Goal: Navigation & Orientation: Find specific page/section

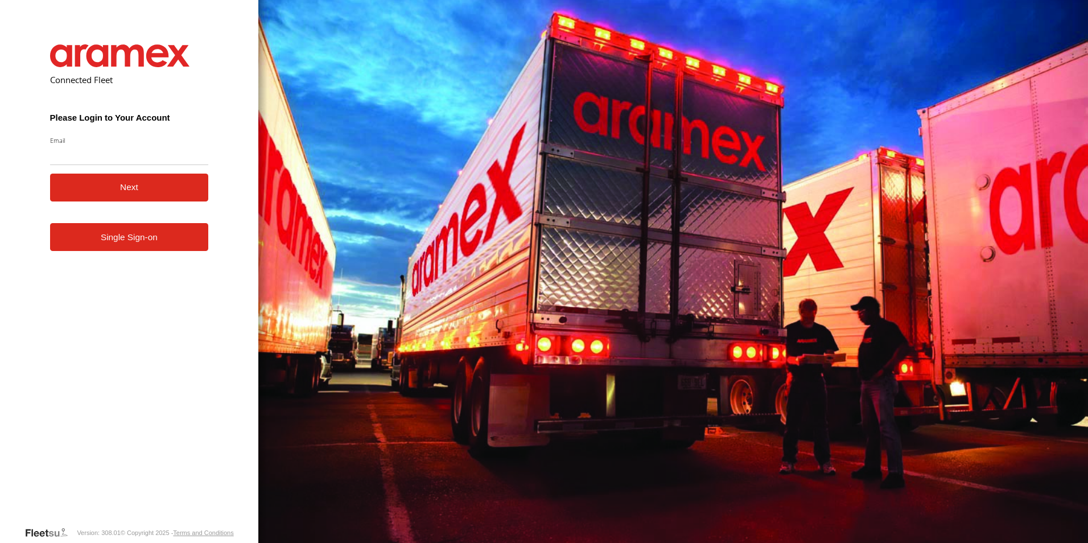
type input "**********"
click at [133, 183] on button "Next" at bounding box center [129, 188] width 159 height 28
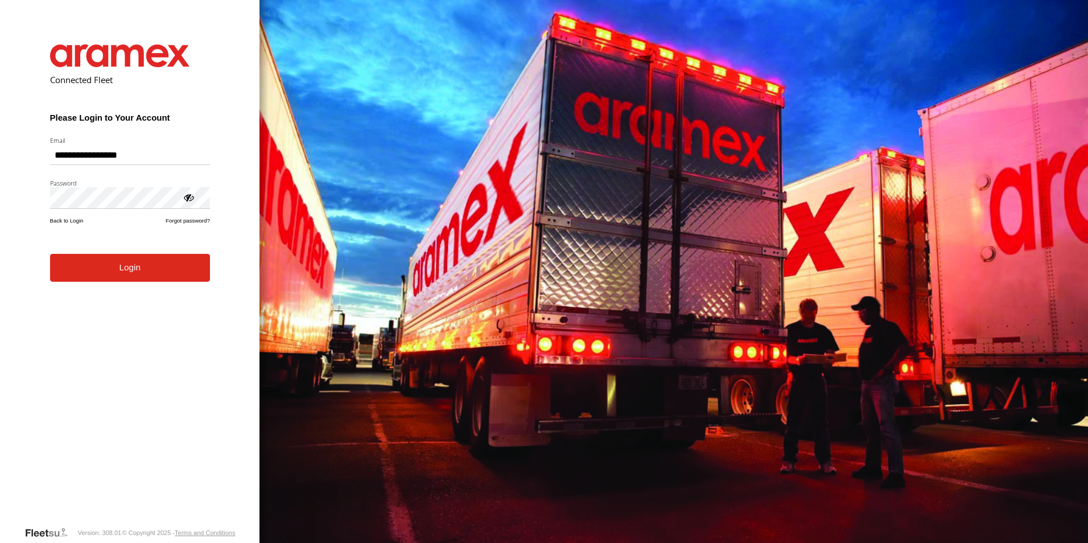
click at [129, 275] on button "Login" at bounding box center [130, 268] width 160 height 28
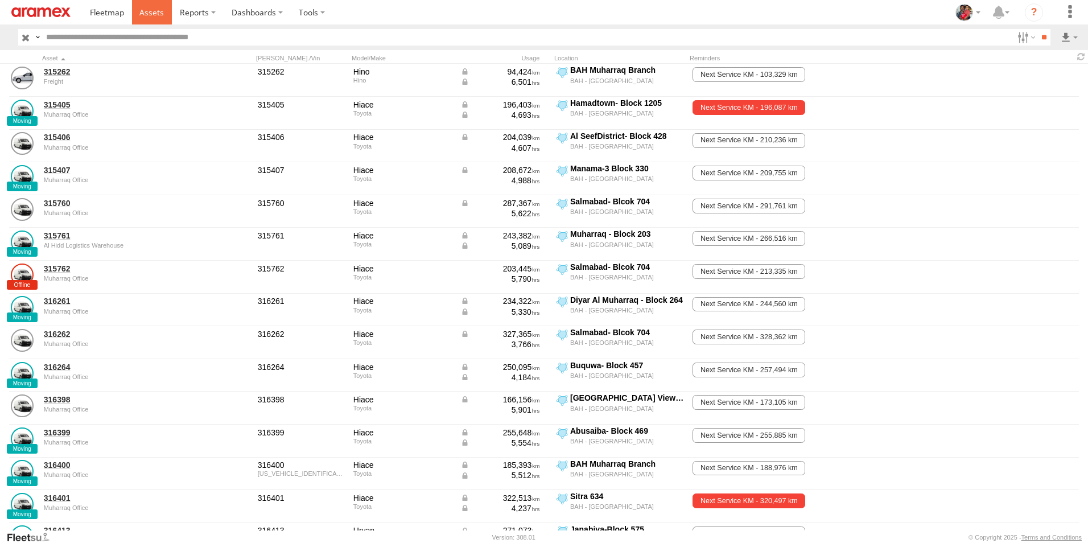
click at [155, 13] on span at bounding box center [151, 12] width 24 height 11
